Goal: Information Seeking & Learning: Learn about a topic

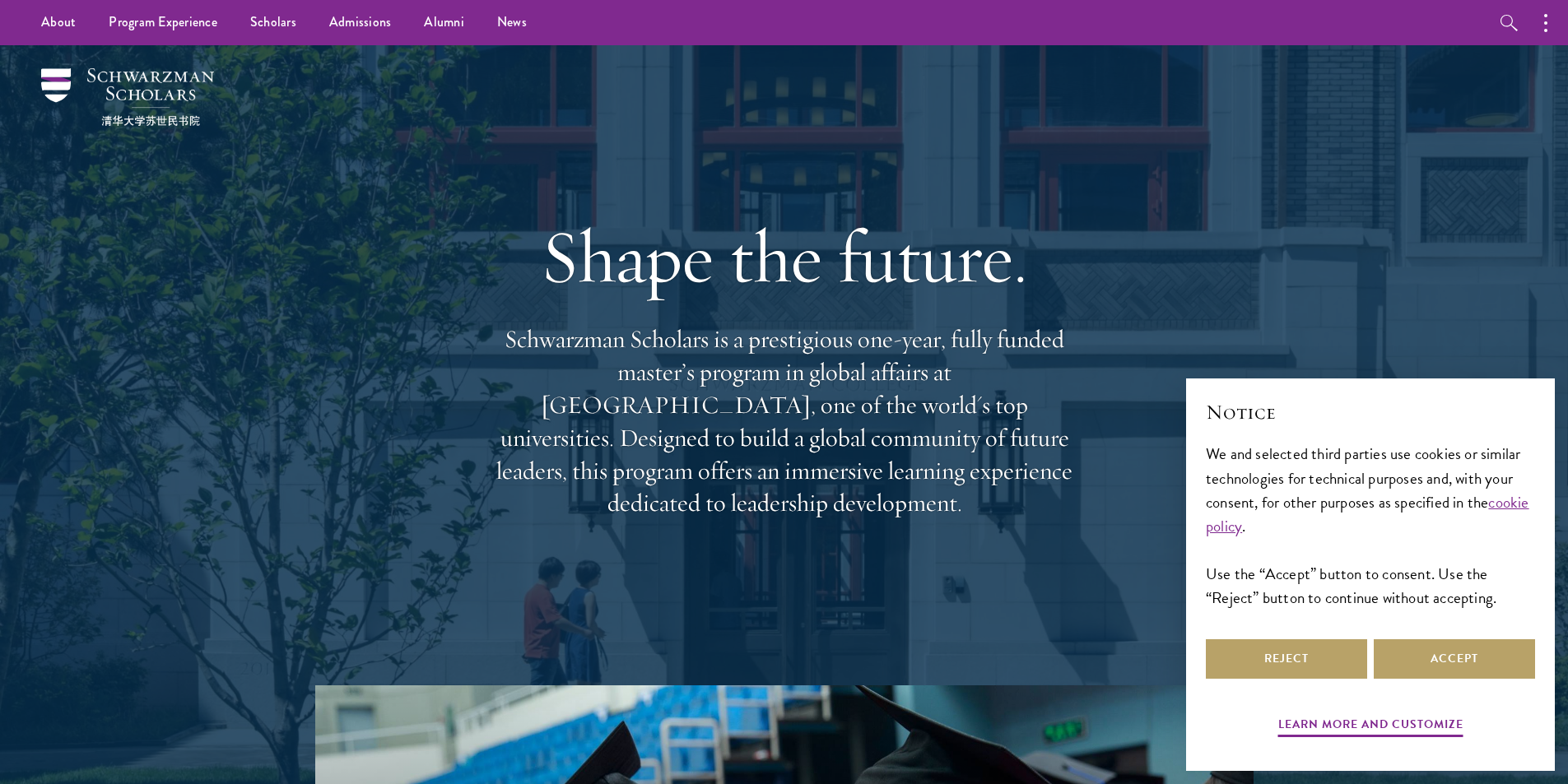
click at [1419, 633] on div "Notice We and selected third parties use cookies or similar technologies for te…" at bounding box center [1370, 517] width 329 height 237
click at [1464, 645] on button "Accept" at bounding box center [1454, 659] width 161 height 39
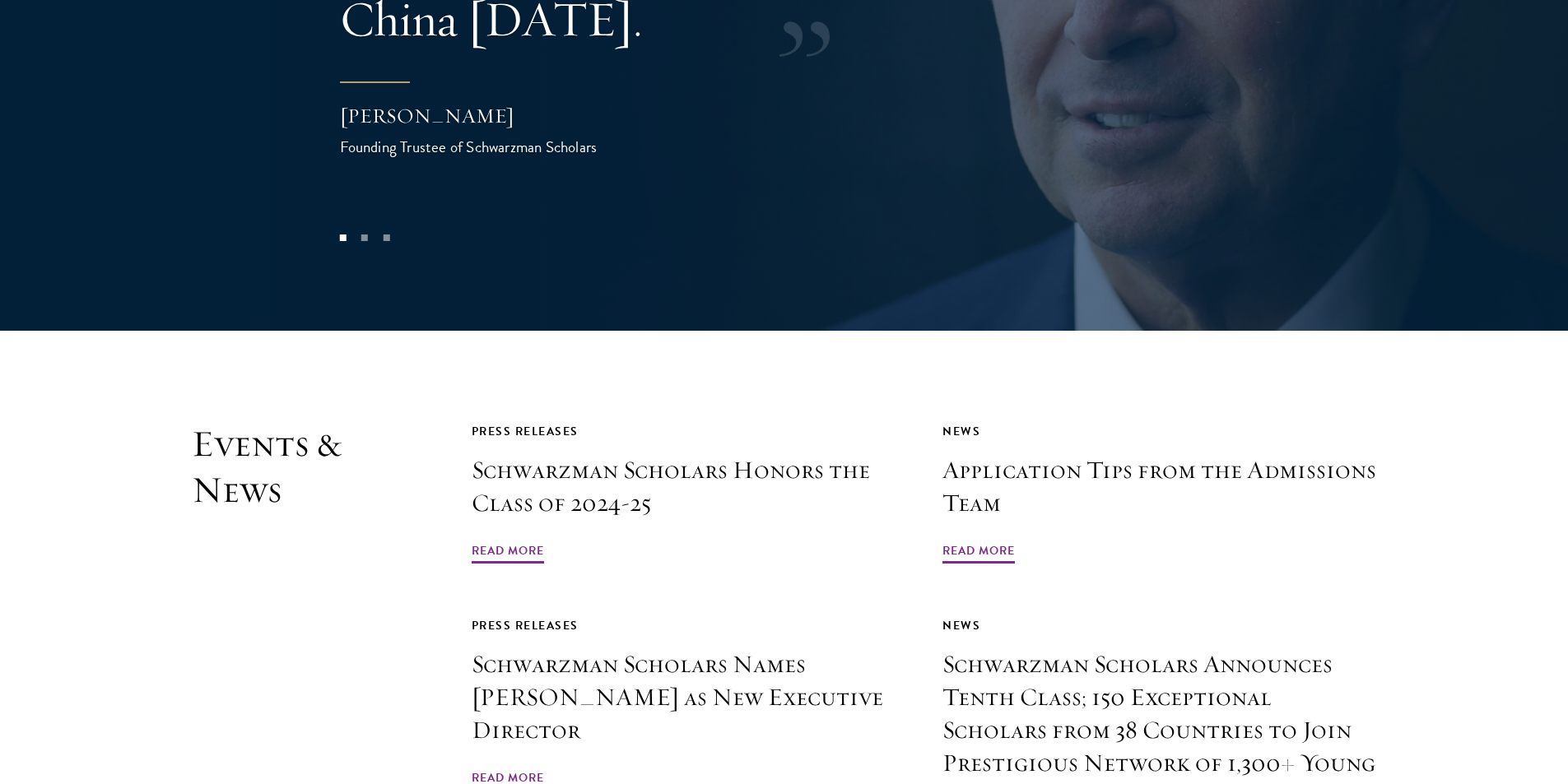
scroll to position [3785, 0]
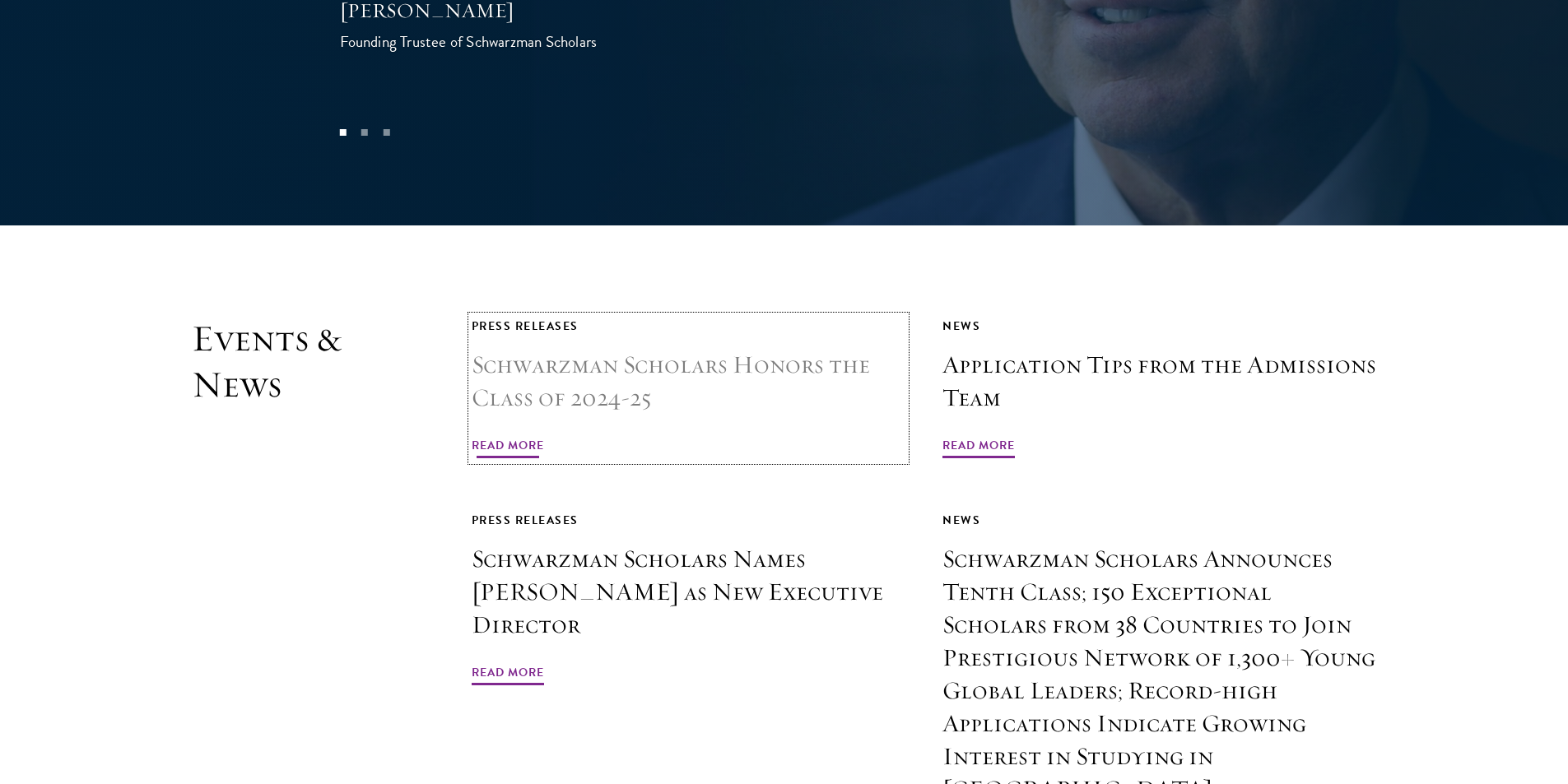
click at [582, 349] on h3 "Schwarzman Scholars Honors the Class of 2024-25" at bounding box center [688, 382] width 435 height 66
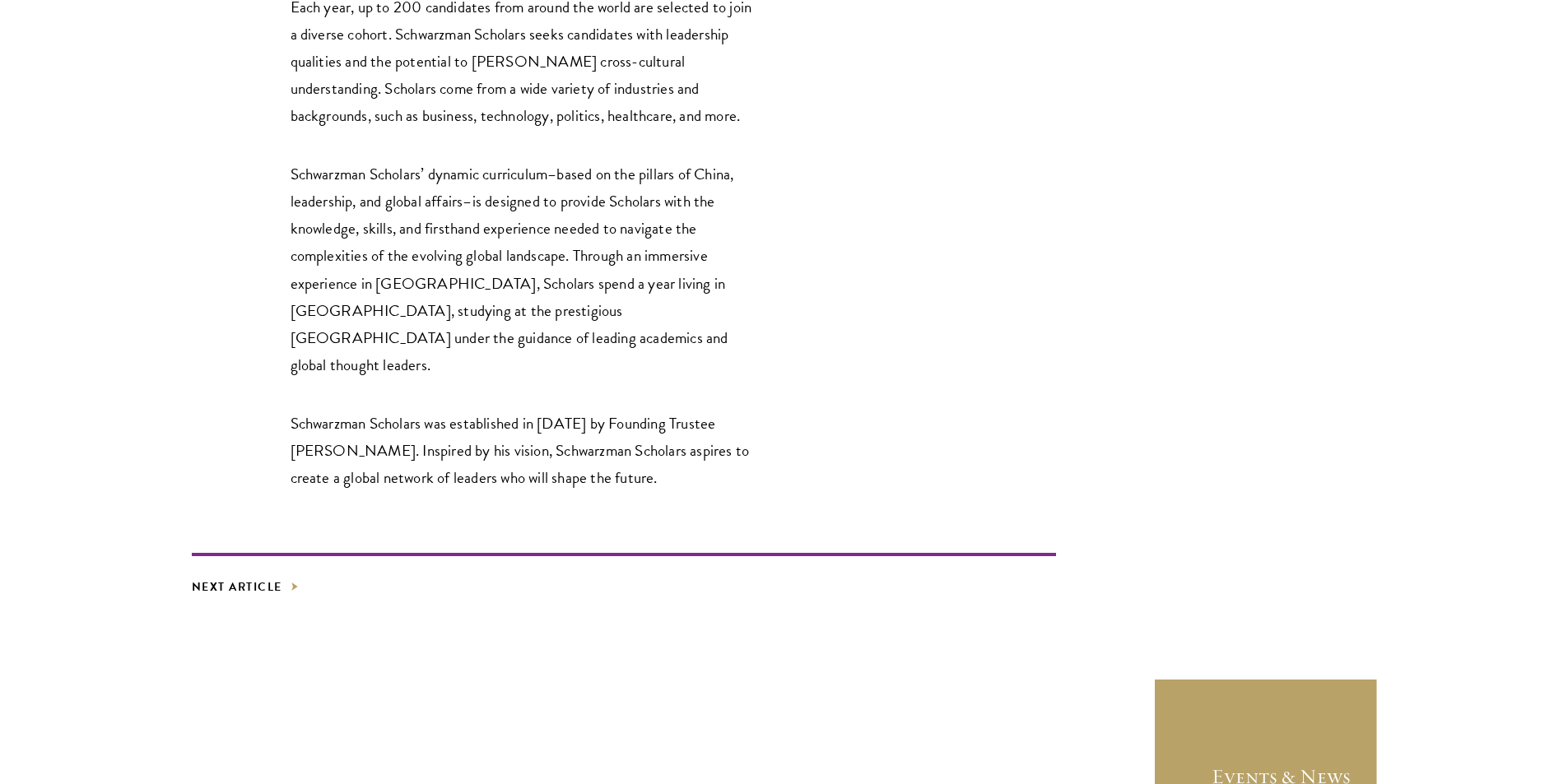
scroll to position [3089, 0]
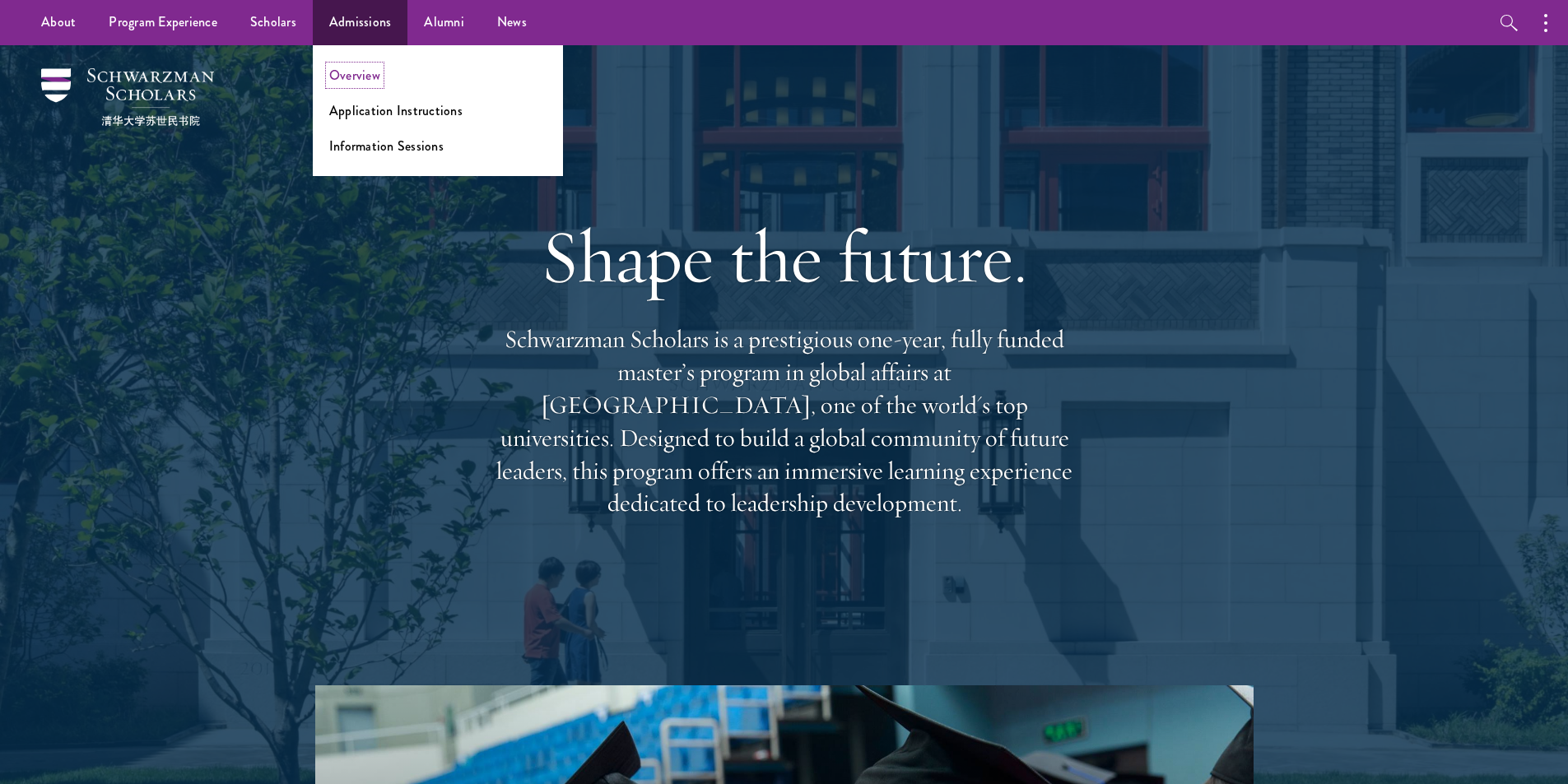
click at [376, 78] on link "Overview" at bounding box center [355, 76] width 51 height 19
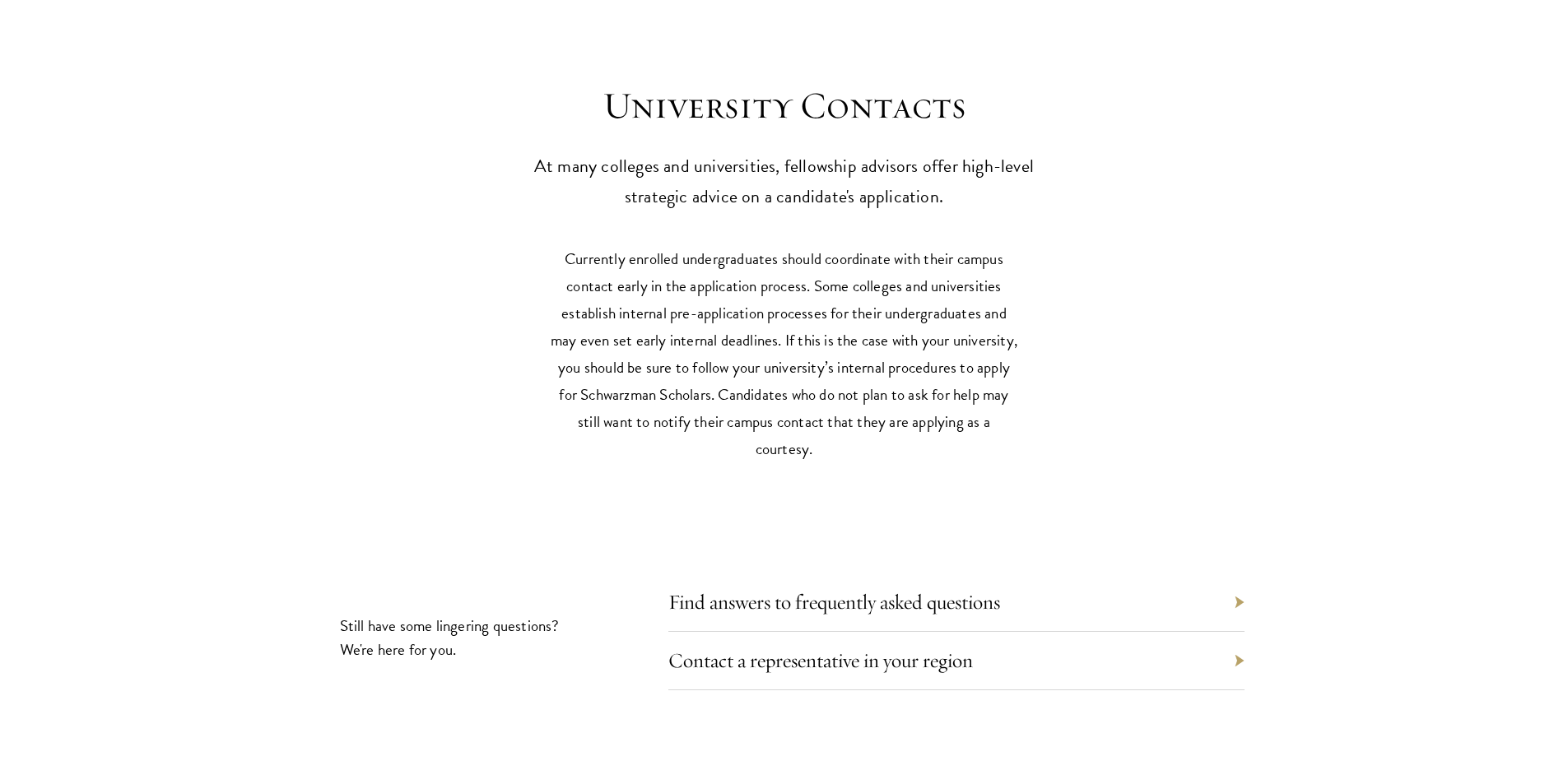
scroll to position [7571, 0]
